Goal: Information Seeking & Learning: Understand process/instructions

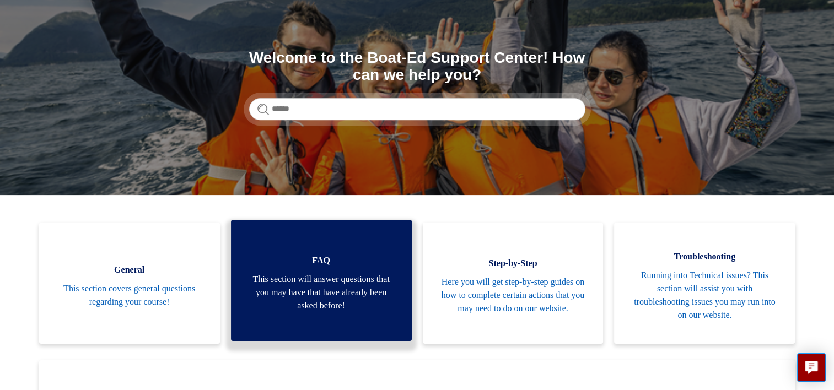
scroll to position [55, 0]
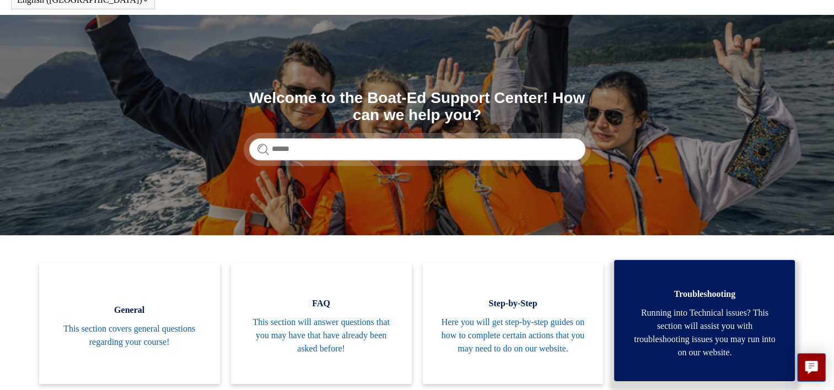
click at [684, 338] on span "Running into Technical issues? This section will assist you with troubleshootin…" at bounding box center [705, 333] width 148 height 53
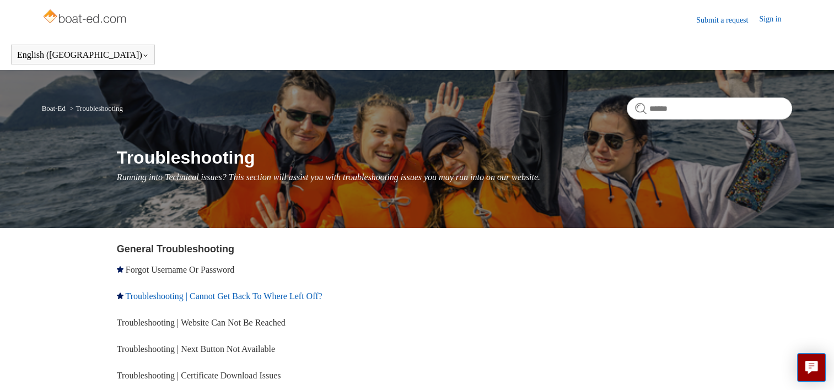
click at [227, 293] on link "Troubleshooting | Cannot Get Back To Where Left Off?" at bounding box center [224, 296] width 197 height 9
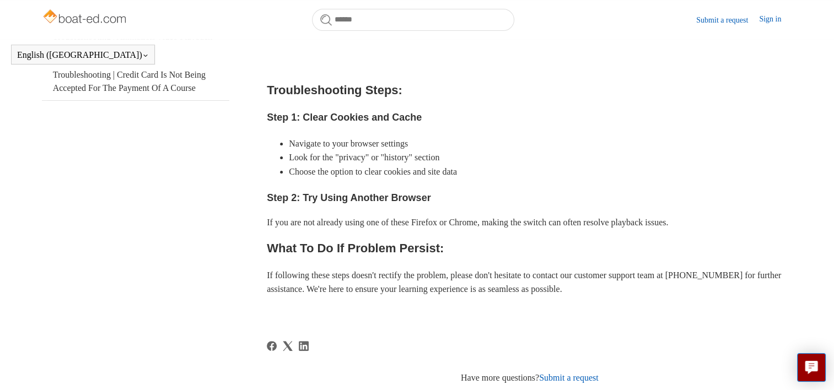
scroll to position [355, 0]
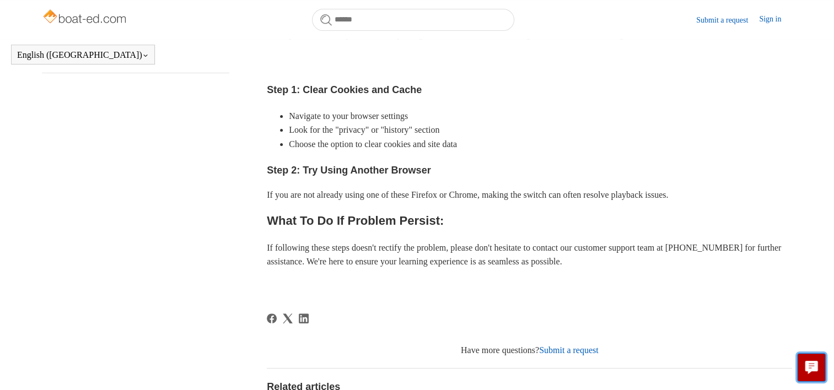
click at [809, 363] on icon "Live chat" at bounding box center [812, 366] width 13 height 10
click at [768, 18] on link "Sign in" at bounding box center [775, 19] width 33 height 13
